Goal: Information Seeking & Learning: Check status

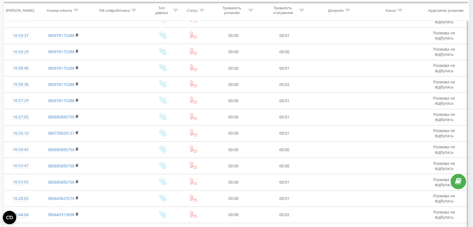
scroll to position [124, 0]
